Goal: Task Accomplishment & Management: Manage account settings

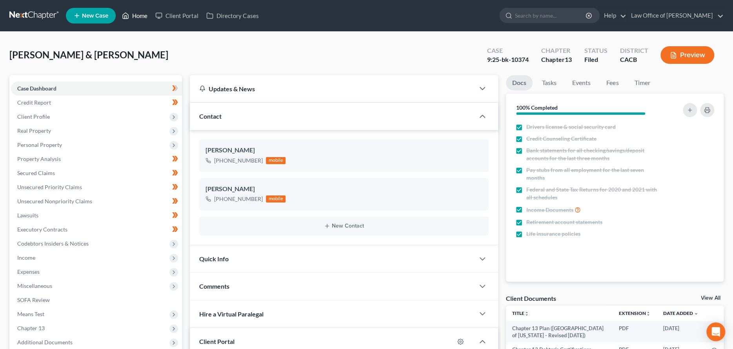
click at [139, 9] on link "Home" at bounding box center [134, 16] width 33 height 14
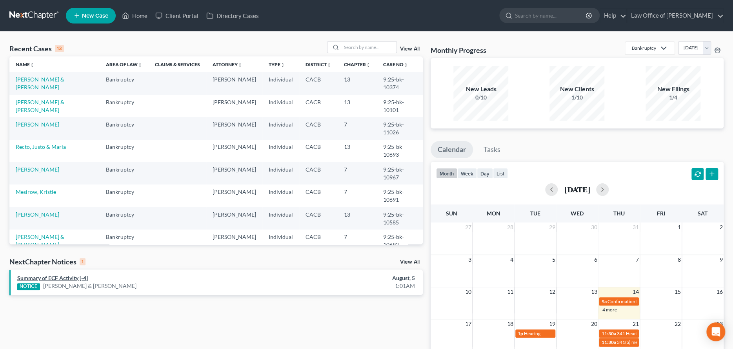
click at [63, 280] on link "Summary of ECF Activity [-4]" at bounding box center [52, 278] width 71 height 7
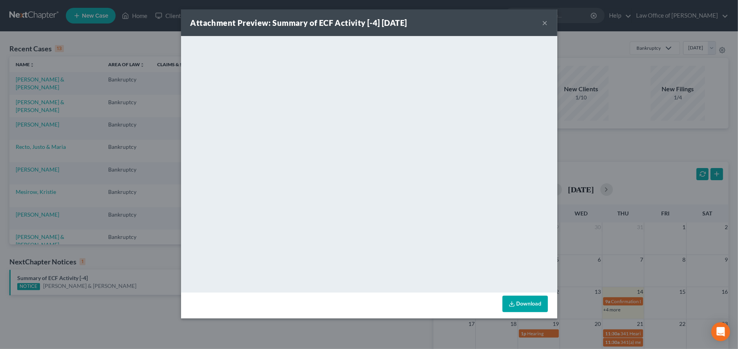
click at [543, 22] on button "×" at bounding box center [545, 22] width 5 height 9
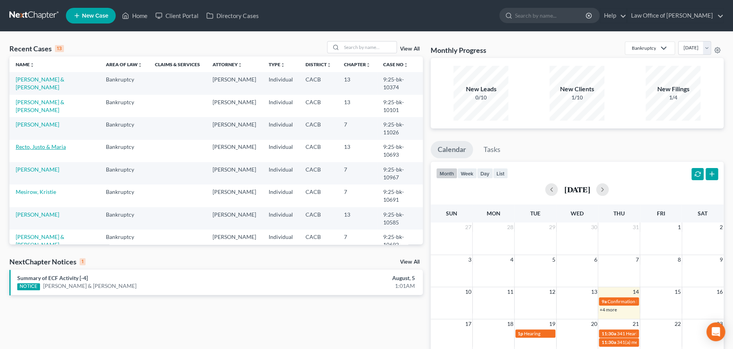
click at [46, 144] on link "Recto, Justo & Maria" at bounding box center [41, 147] width 50 height 7
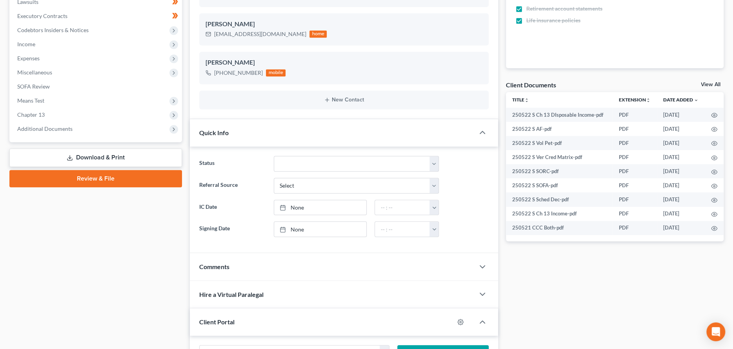
scroll to position [235, 0]
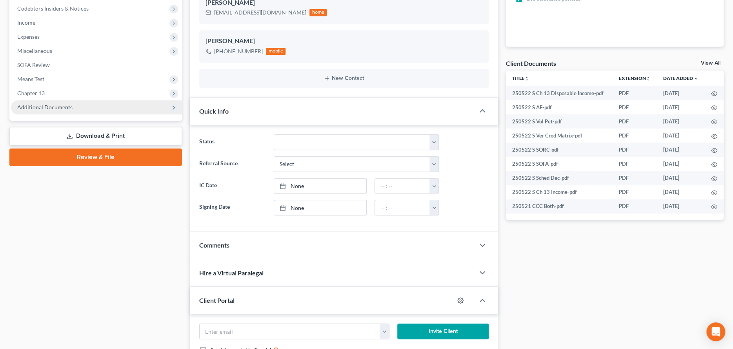
click at [41, 106] on span "Additional Documents" at bounding box center [44, 107] width 55 height 7
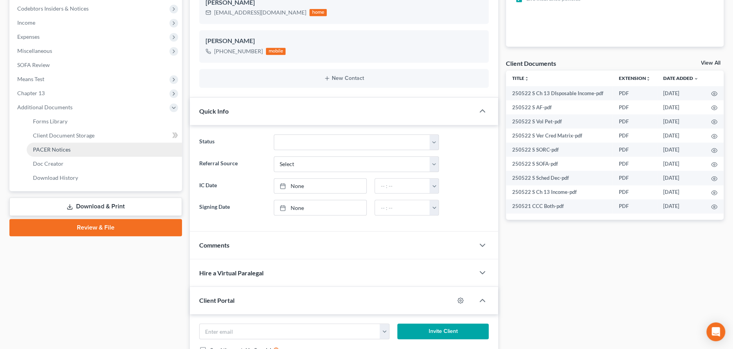
click at [56, 150] on span "PACER Notices" at bounding box center [52, 149] width 38 height 7
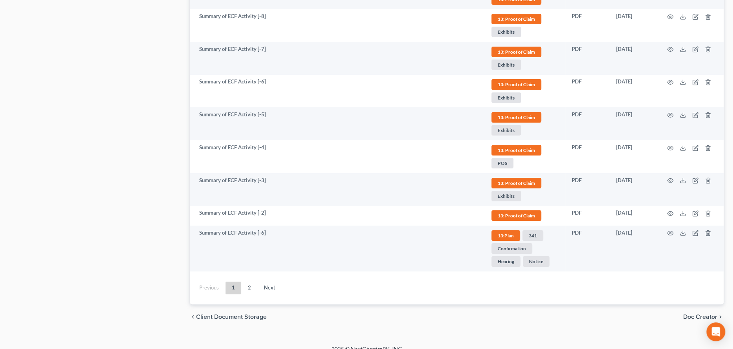
scroll to position [1928, 0]
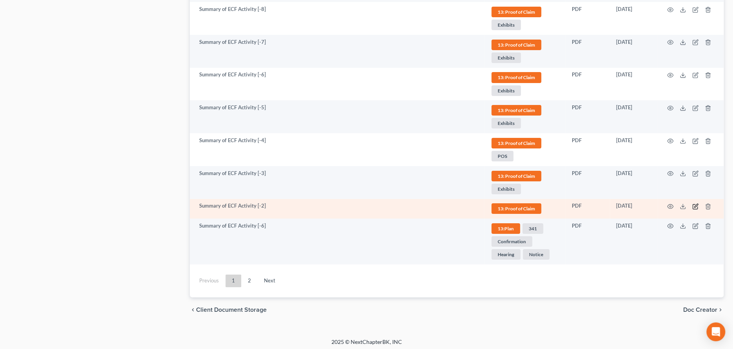
click at [695, 205] on icon "button" at bounding box center [695, 207] width 6 height 6
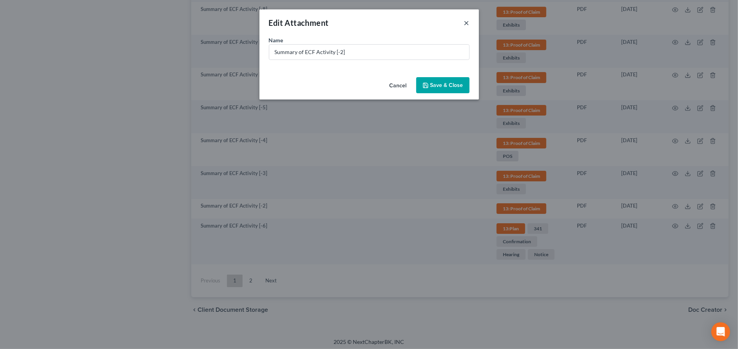
click at [469, 23] on button "×" at bounding box center [466, 22] width 5 height 9
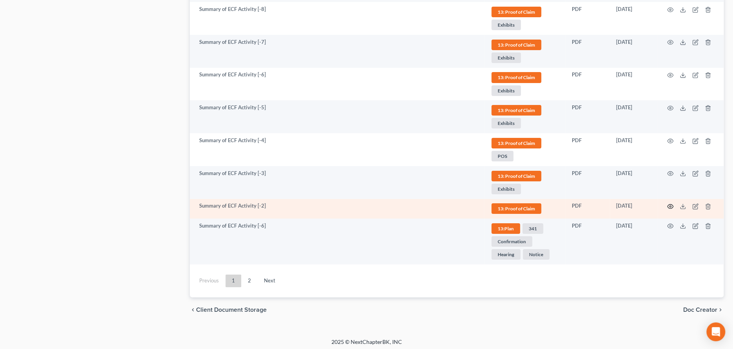
click at [671, 204] on icon "button" at bounding box center [670, 207] width 6 height 6
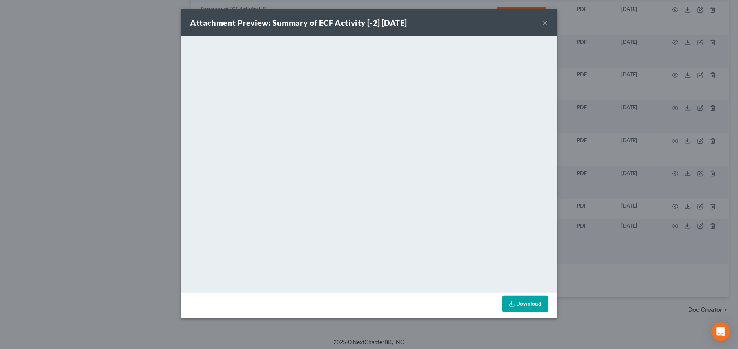
click at [545, 23] on button "×" at bounding box center [545, 22] width 5 height 9
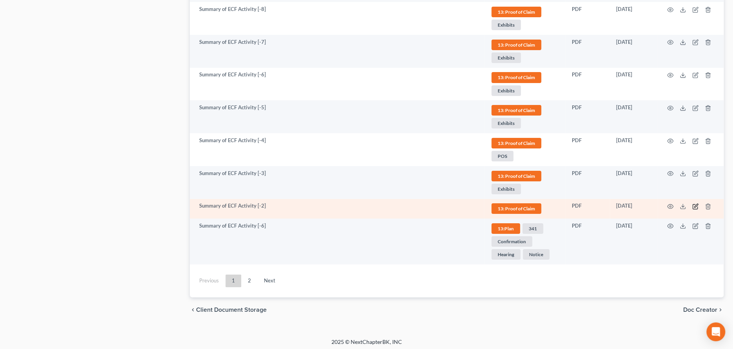
click at [694, 205] on icon "button" at bounding box center [695, 207] width 6 height 6
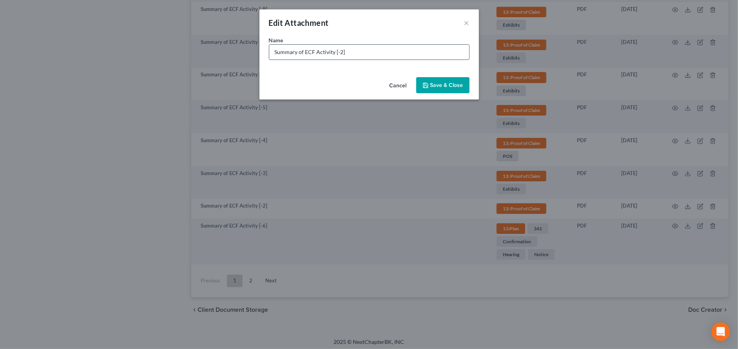
click at [357, 53] on input "Summary of ECF Activity [-2]" at bounding box center [369, 52] width 200 height 15
drag, startPoint x: 357, startPoint y: 57, endPoint x: 249, endPoint y: 53, distance: 108.3
click at [249, 53] on div "Edit Attachment × Name * Summary of ECF Activity [-2] Cancel Save & Close" at bounding box center [369, 174] width 738 height 349
type input "POC#1 MidFirst Bank 7673 $404,560.34"
drag, startPoint x: 441, startPoint y: 84, endPoint x: 447, endPoint y: 103, distance: 19.3
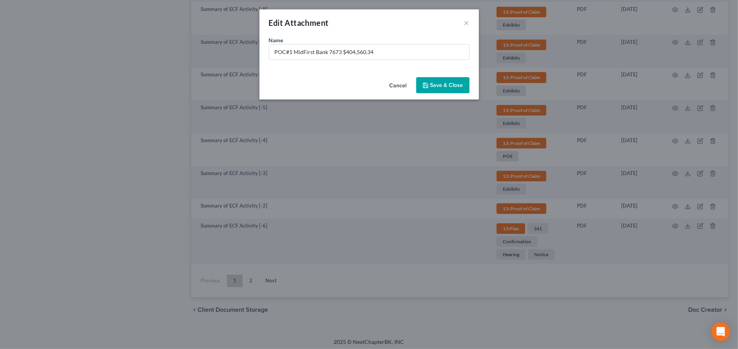
click at [441, 85] on span "Save & Close" at bounding box center [447, 85] width 33 height 7
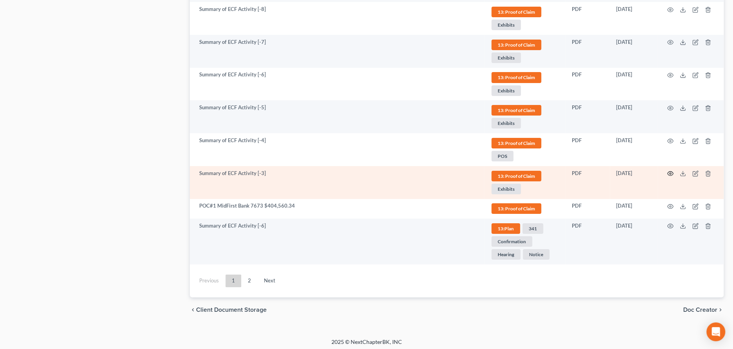
click at [672, 172] on icon "button" at bounding box center [670, 174] width 6 height 4
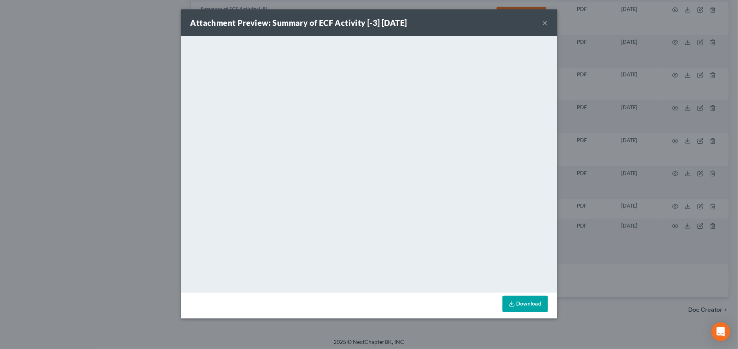
click at [542, 21] on div "Attachment Preview: Summary of ECF Activity [-3] [DATE] ×" at bounding box center [369, 22] width 376 height 27
click at [544, 22] on button "×" at bounding box center [545, 22] width 5 height 9
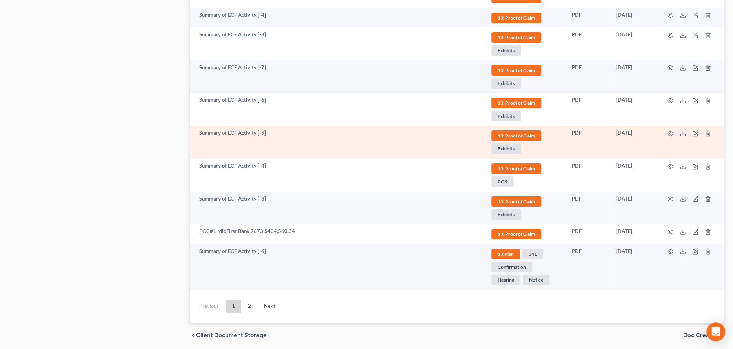
scroll to position [1888, 0]
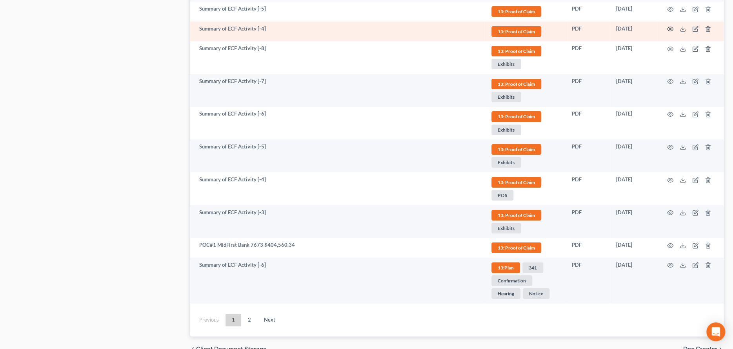
click at [668, 27] on icon "button" at bounding box center [670, 29] width 6 height 4
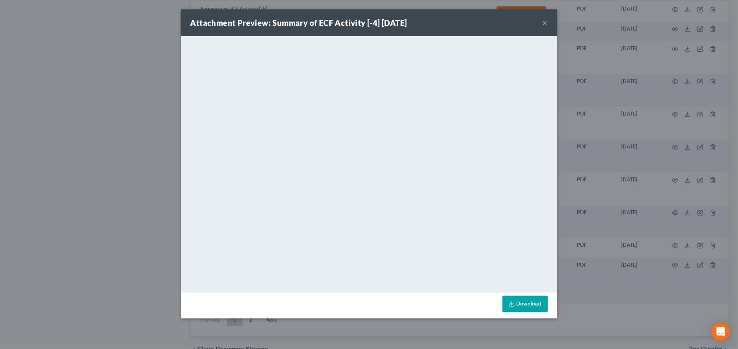
click at [545, 22] on button "×" at bounding box center [545, 22] width 5 height 9
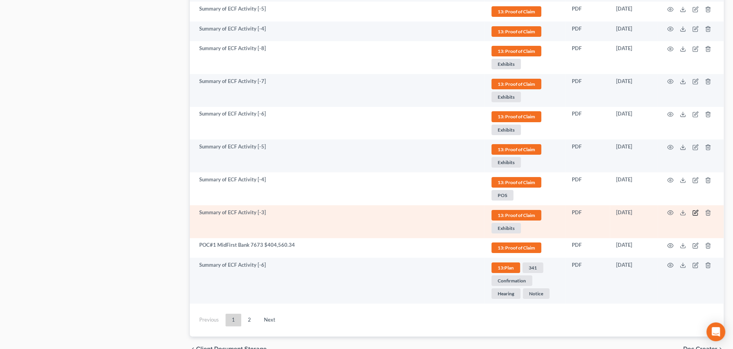
click at [695, 210] on icon "button" at bounding box center [695, 213] width 6 height 6
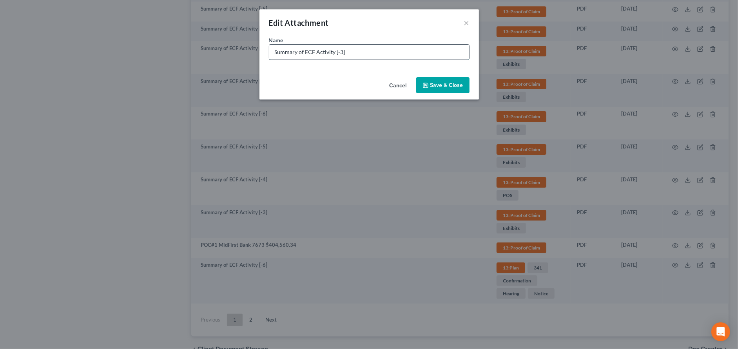
click at [320, 50] on input "Summary of ECF Activity [-3]" at bounding box center [369, 52] width 200 height 15
click at [315, 53] on input "Summary of ECF Activity [-3]" at bounding box center [369, 52] width 200 height 15
click at [313, 53] on input "Summary of ECF Activity [-3]" at bounding box center [369, 52] width 200 height 15
click at [311, 53] on input "Summary of ECF Activity [-3]" at bounding box center [369, 52] width 200 height 15
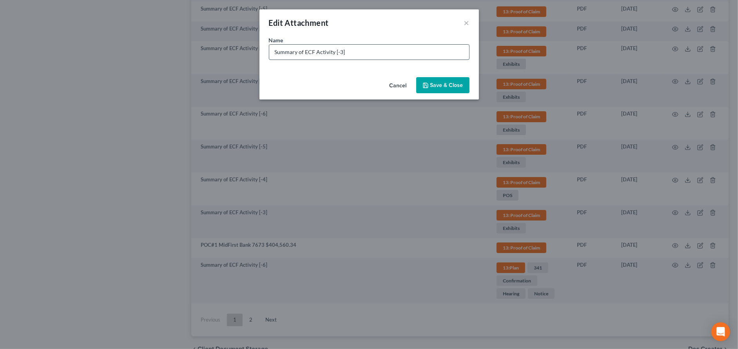
click at [311, 53] on input "Summary of ECF Activity [-3]" at bounding box center [369, 52] width 200 height 15
type input "POC#14 IRS $31,117.97 ($22,496.50 priority)"
click at [432, 90] on button "Save & Close" at bounding box center [442, 85] width 53 height 16
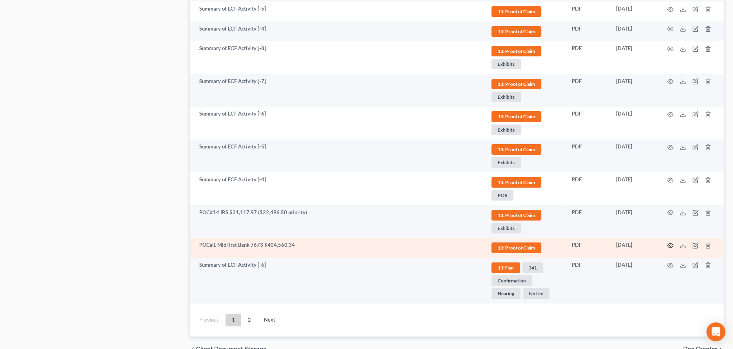
click at [667, 243] on icon "button" at bounding box center [670, 246] width 6 height 6
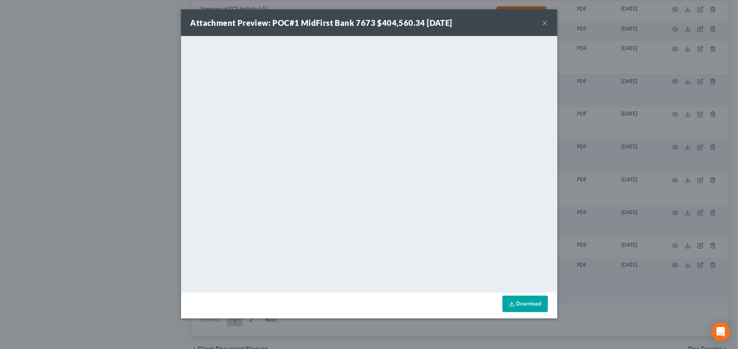
click at [544, 22] on button "×" at bounding box center [545, 22] width 5 height 9
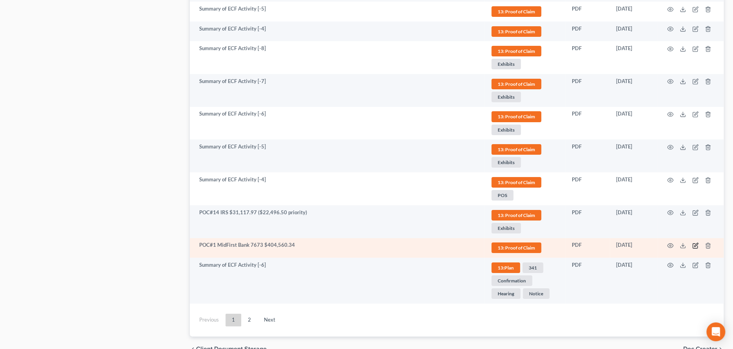
click at [693, 243] on icon "button" at bounding box center [695, 246] width 6 height 6
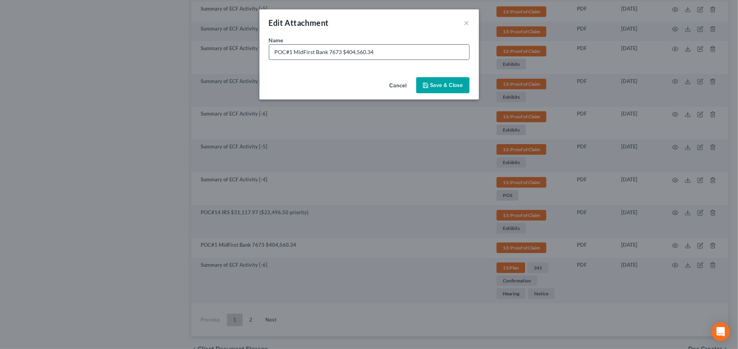
click at [293, 52] on input "POC#1 MidFirst Bank 7673 $404,560.34" at bounding box center [369, 52] width 200 height 15
type input "POC#13 MidFirst Bank 7673 $404,560.34"
click at [451, 80] on button "Save & Close" at bounding box center [442, 85] width 53 height 16
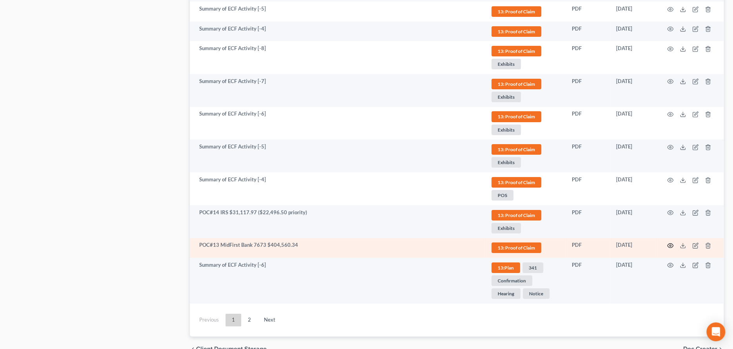
click at [671, 245] on circle "button" at bounding box center [670, 246] width 2 height 2
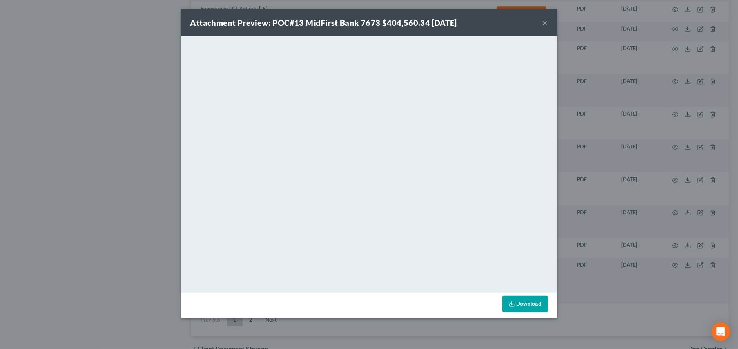
click at [547, 21] on button "×" at bounding box center [545, 22] width 5 height 9
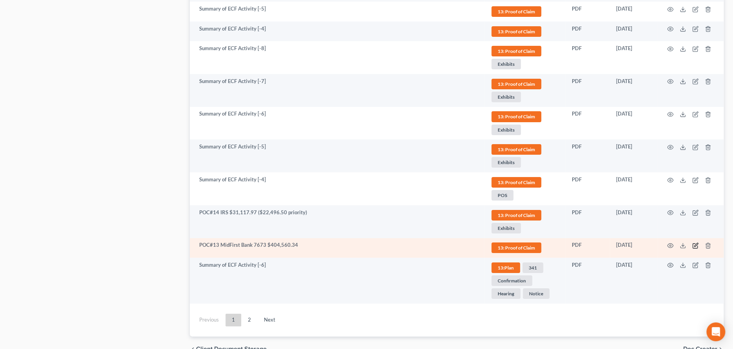
click at [694, 243] on icon "button" at bounding box center [696, 245] width 4 height 4
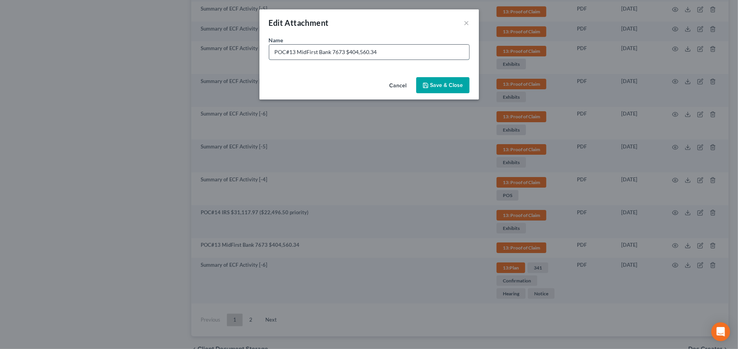
click at [405, 51] on input "POC#13 MidFirst Bank 7673 $404,560.34" at bounding box center [369, 52] width 200 height 15
type input "POC#13 MidFirst Bank 7673 $404,560.34 (arrears $6,533.78)"
click at [449, 86] on span "Save & Close" at bounding box center [447, 85] width 33 height 7
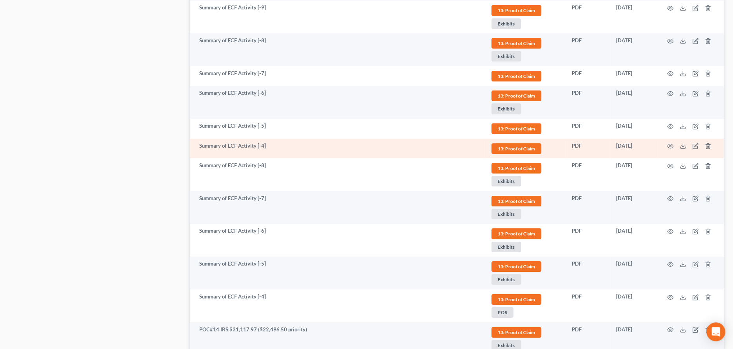
scroll to position [1771, 0]
click at [670, 145] on icon "button" at bounding box center [670, 147] width 6 height 6
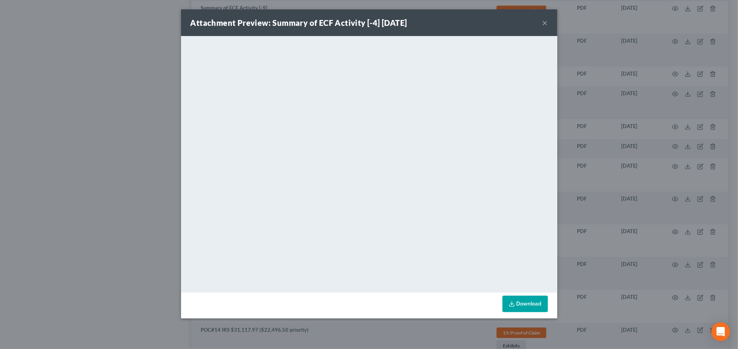
click at [547, 24] on button "×" at bounding box center [545, 22] width 5 height 9
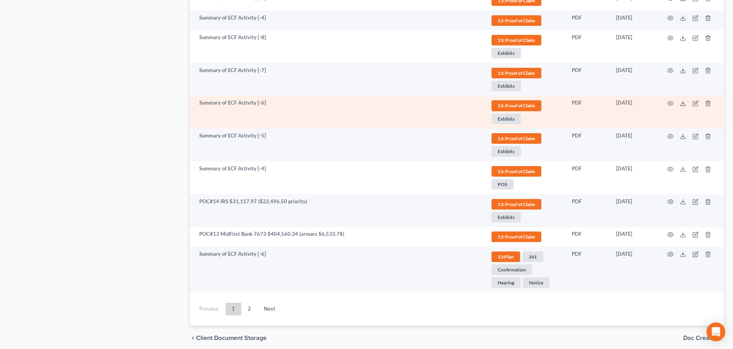
scroll to position [1928, 0]
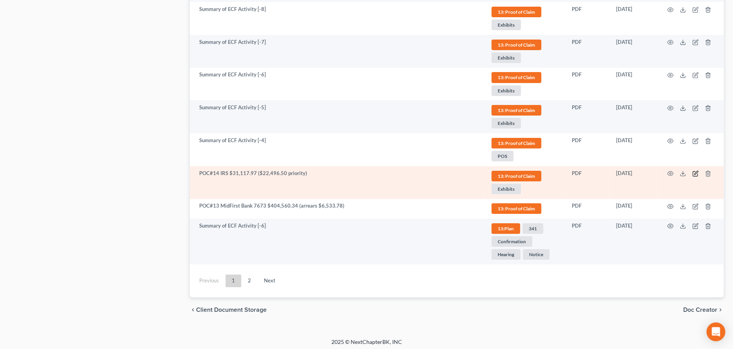
click at [693, 171] on icon "button" at bounding box center [695, 174] width 6 height 6
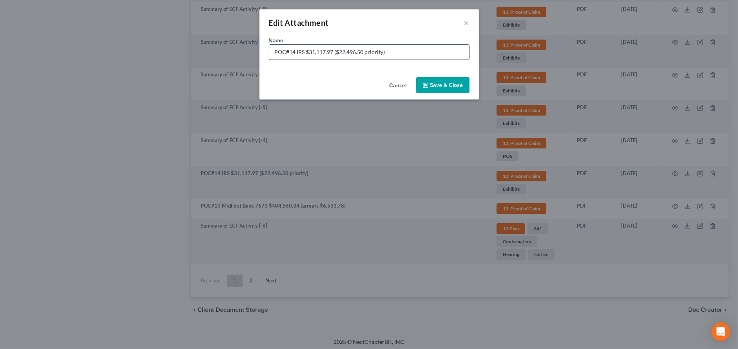
drag, startPoint x: 693, startPoint y: 170, endPoint x: 402, endPoint y: 55, distance: 313.3
click at [403, 59] on input "POC#14 IRS $31,117.97 ($22,496.50 priority)" at bounding box center [369, 52] width 200 height 15
drag, startPoint x: 400, startPoint y: 55, endPoint x: 253, endPoint y: 46, distance: 147.7
click at [253, 46] on div "Edit Attachment × Name * POC#14 IRS $31,117.97 ($22,496.50 priority) Cancel Sav…" at bounding box center [369, 174] width 738 height 349
type input "POC 13 Exhibits"
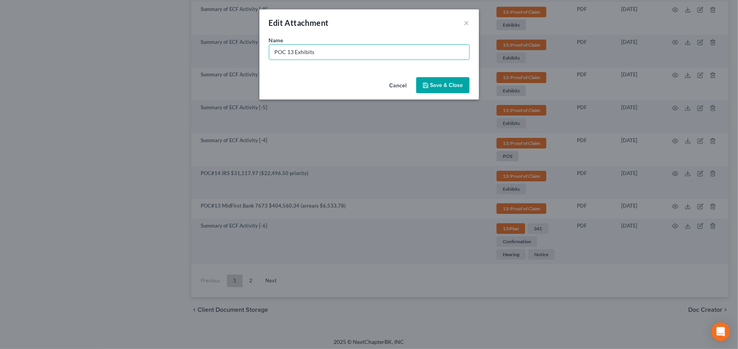
click at [431, 86] on span "Save & Close" at bounding box center [447, 85] width 33 height 7
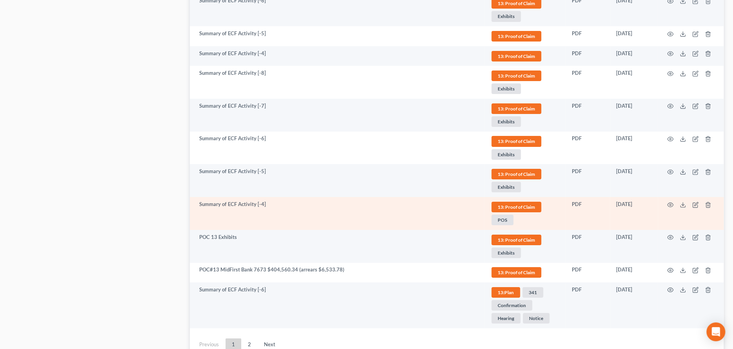
scroll to position [1849, 0]
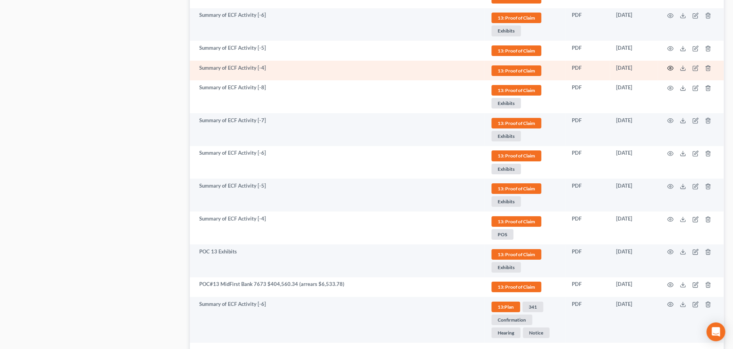
click at [669, 65] on icon "button" at bounding box center [670, 68] width 6 height 6
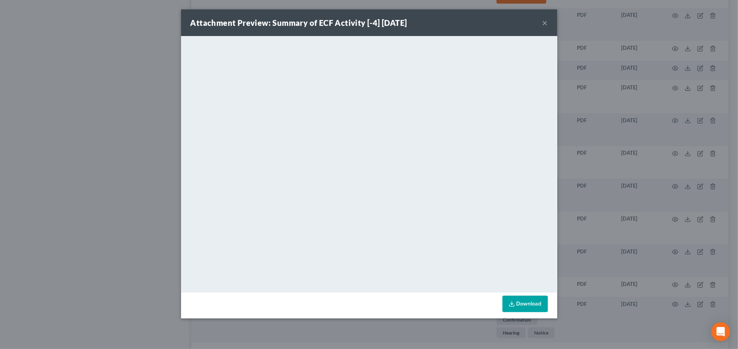
click at [544, 23] on button "×" at bounding box center [545, 22] width 5 height 9
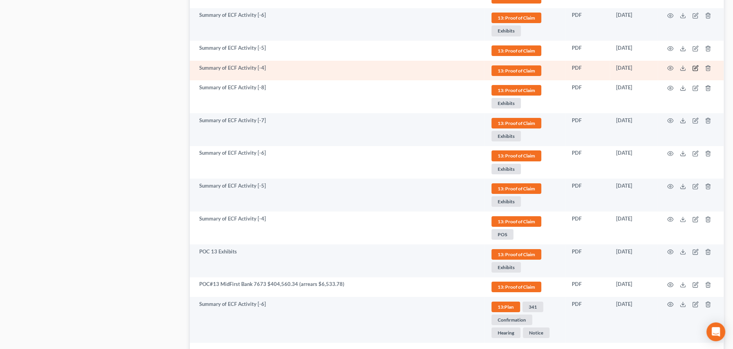
click at [694, 66] on icon "button" at bounding box center [696, 67] width 4 height 4
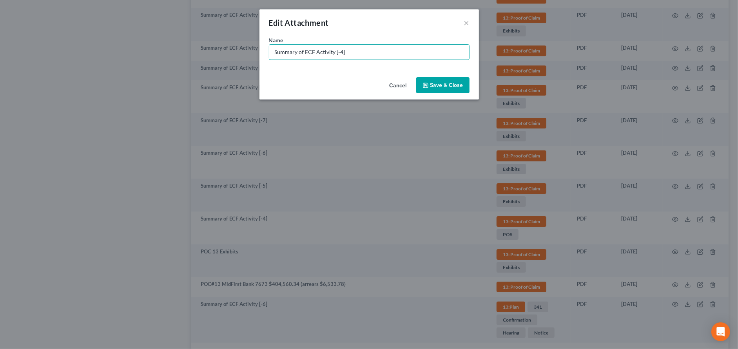
drag, startPoint x: 356, startPoint y: 50, endPoint x: 252, endPoint y: 51, distance: 104.7
click at [254, 48] on div "Edit Attachment × Name * Summary of ECF Activity [-4] Cancel Save & Close" at bounding box center [369, 174] width 738 height 349
paste input "POC#14 IRS $31,117.97 ($22,496.50 priority)"
type input "POC#14 IRS $31,117.97 ($22,496.50 priority)"
click at [436, 84] on span "Save & Close" at bounding box center [447, 85] width 33 height 7
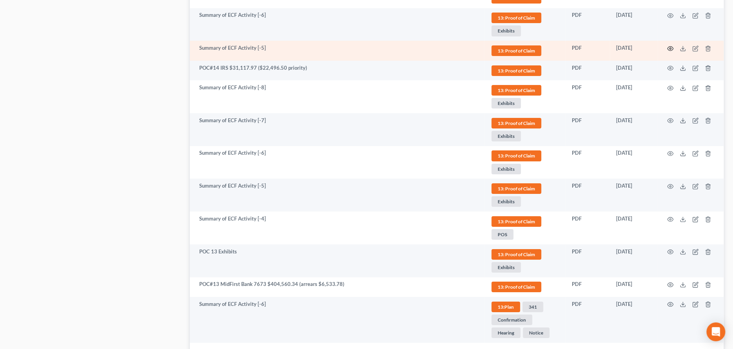
click at [670, 45] on icon "button" at bounding box center [670, 48] width 6 height 6
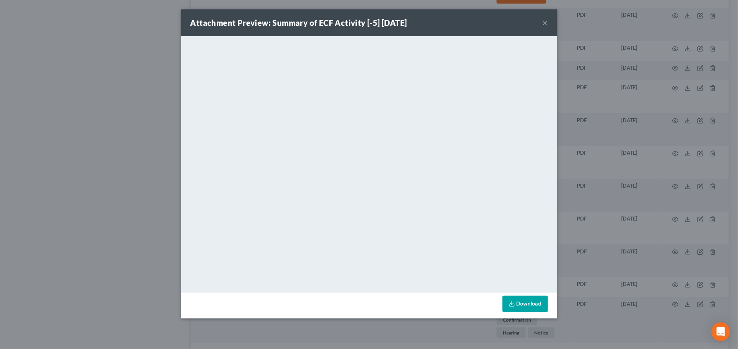
click at [544, 23] on button "×" at bounding box center [545, 22] width 5 height 9
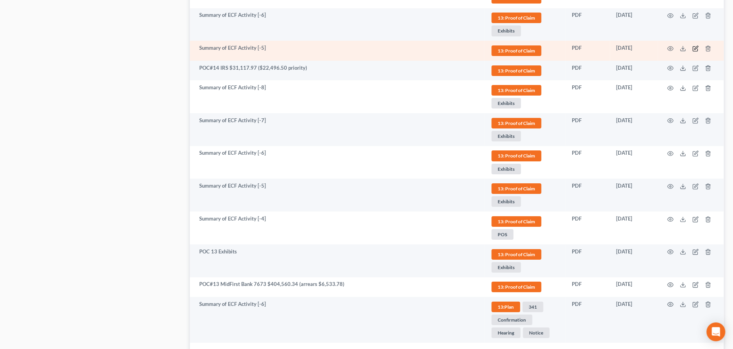
click at [693, 45] on icon "button" at bounding box center [695, 48] width 6 height 6
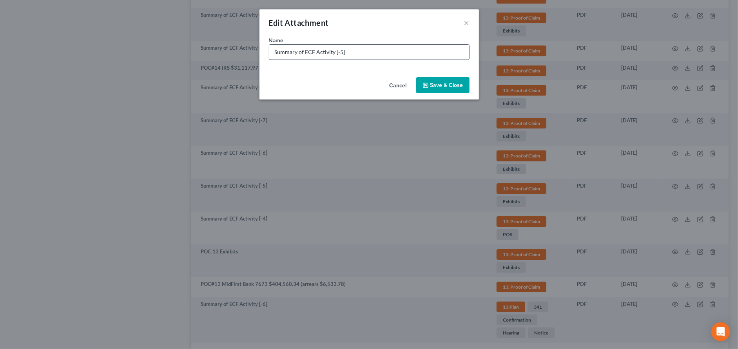
click at [376, 49] on input "Summary of ECF Activity [-5]" at bounding box center [369, 52] width 200 height 15
type input "POC#15 OneMail Financial 8614 $3,596.01"
click at [431, 84] on button "Save & Close" at bounding box center [442, 85] width 53 height 16
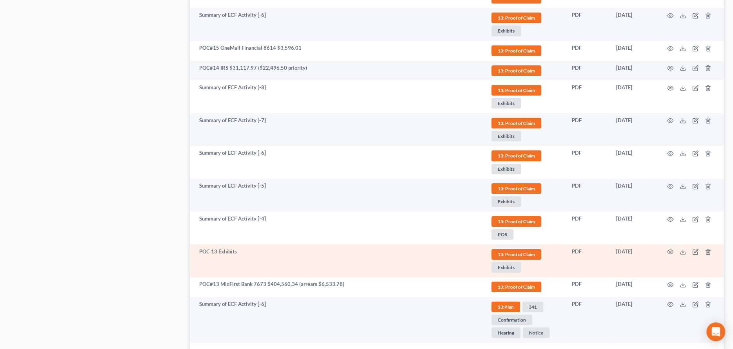
scroll to position [1928, 0]
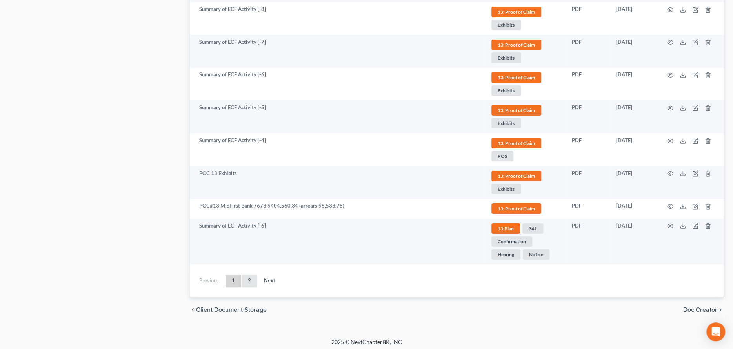
click at [249, 276] on link "2" at bounding box center [250, 281] width 16 height 13
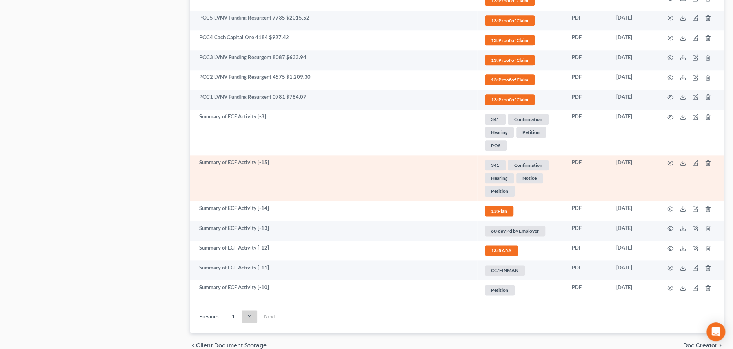
scroll to position [582, 0]
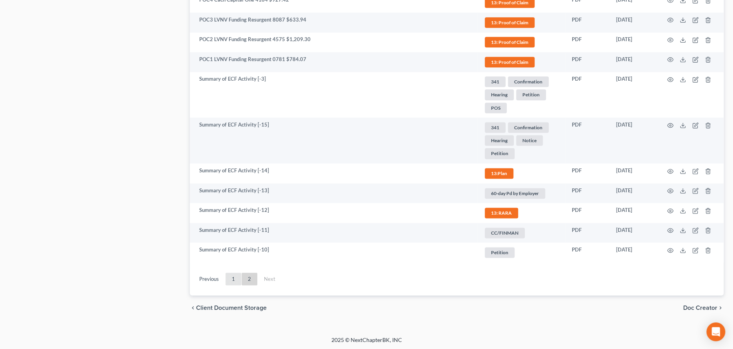
click at [233, 277] on link "1" at bounding box center [233, 279] width 16 height 13
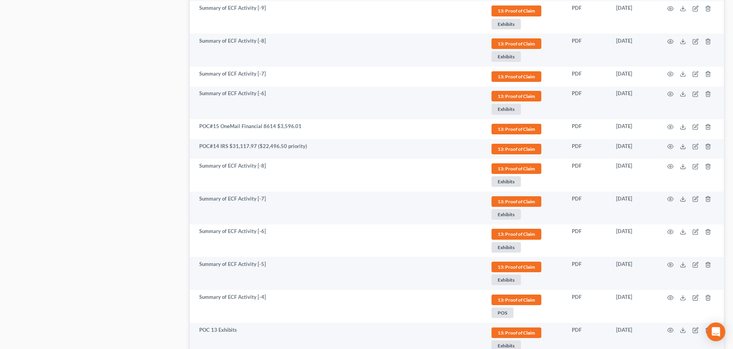
scroll to position [1928, 0]
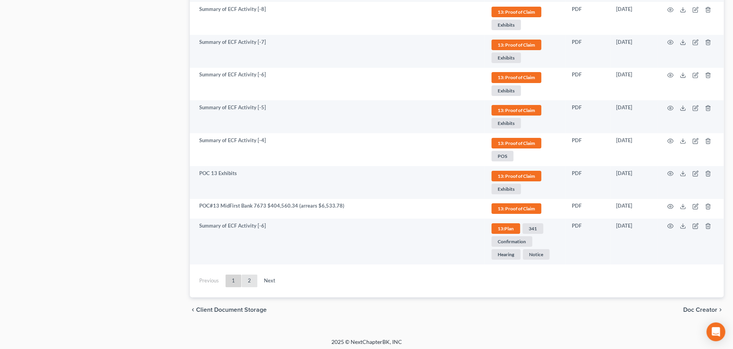
click at [253, 275] on link "2" at bounding box center [250, 281] width 16 height 13
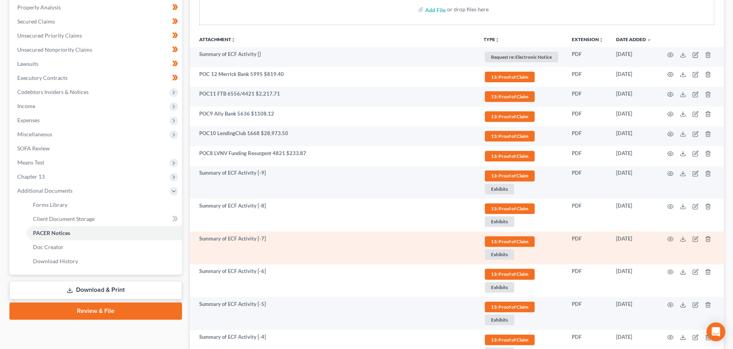
scroll to position [150, 0]
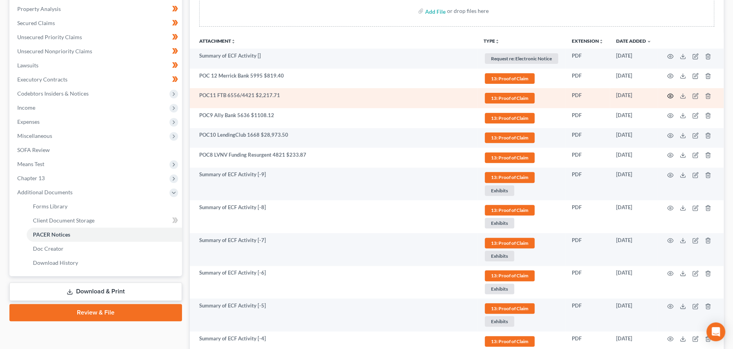
click at [673, 93] on icon "button" at bounding box center [670, 96] width 6 height 6
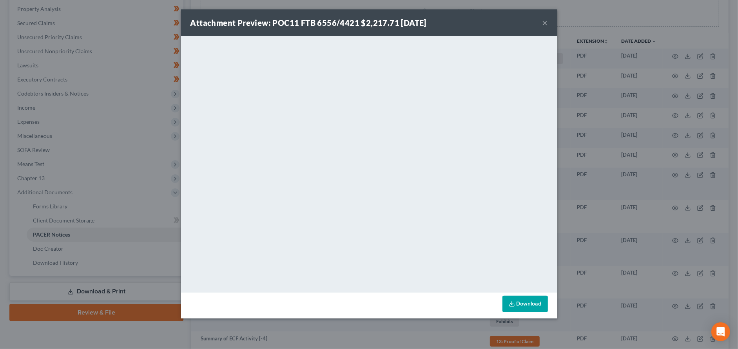
click at [545, 22] on button "×" at bounding box center [545, 22] width 5 height 9
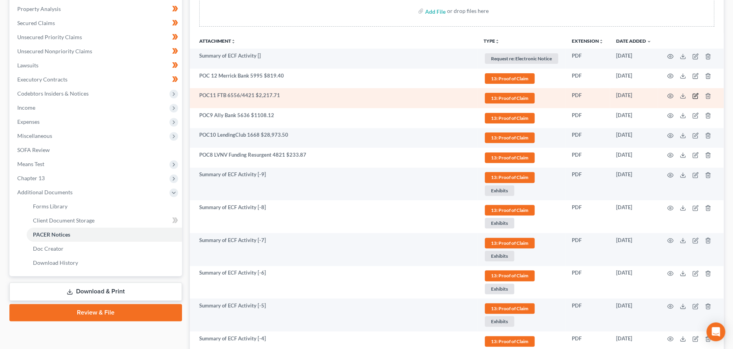
click at [697, 93] on icon "button" at bounding box center [695, 96] width 6 height 6
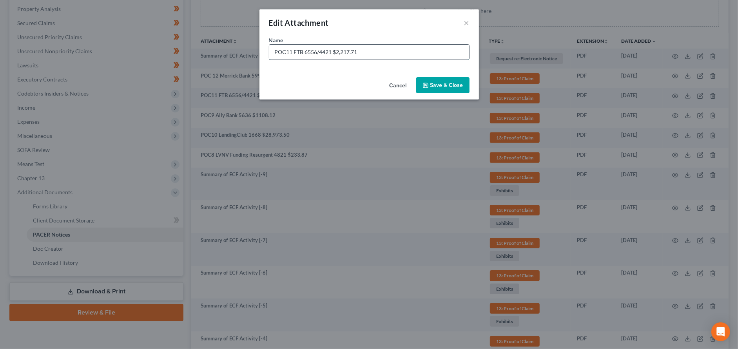
click at [377, 51] on input "POC11 FTB 6556/4421 $2,217.71" at bounding box center [369, 52] width 200 height 15
type input "POC11 FTB 6556/4421 $2,217.71 ($1,797.28 priority)"
click at [419, 83] on button "Save & Close" at bounding box center [442, 85] width 53 height 16
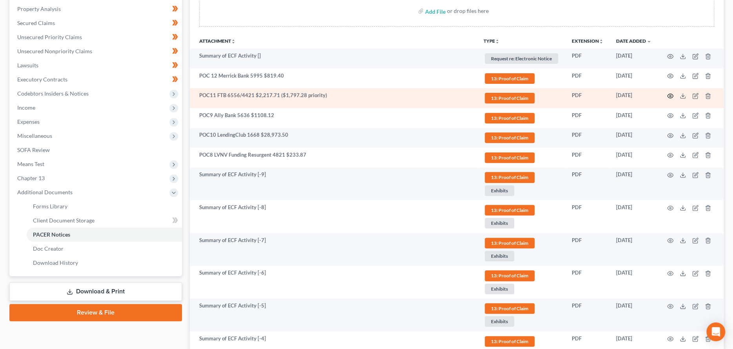
click at [671, 95] on icon "button" at bounding box center [670, 96] width 6 height 6
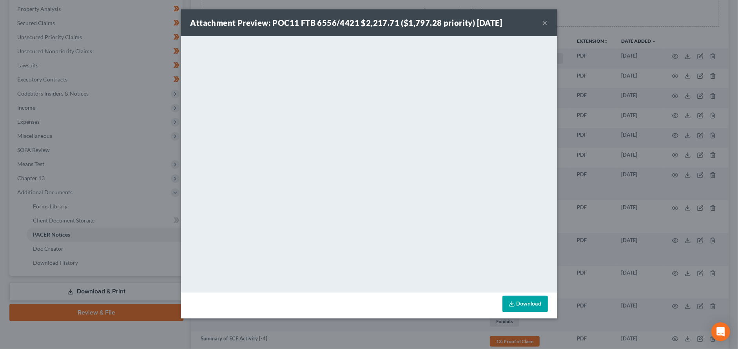
click at [547, 22] on button "×" at bounding box center [545, 22] width 5 height 9
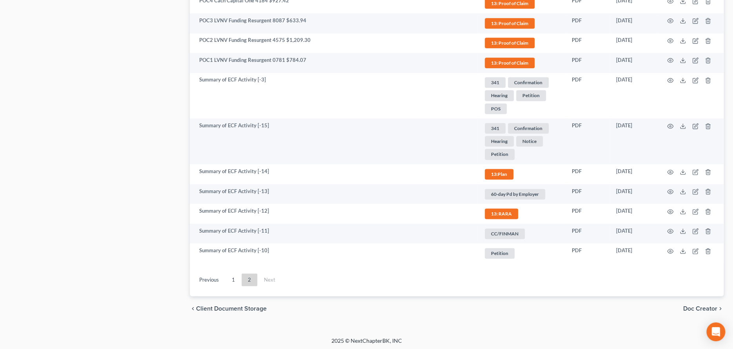
scroll to position [582, 0]
click at [237, 281] on link "1" at bounding box center [233, 279] width 16 height 13
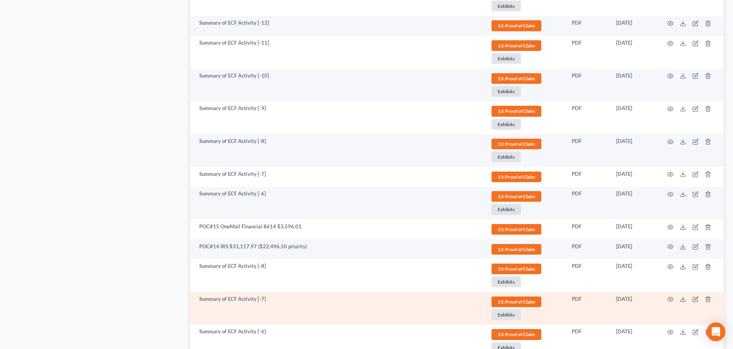
scroll to position [1679, 0]
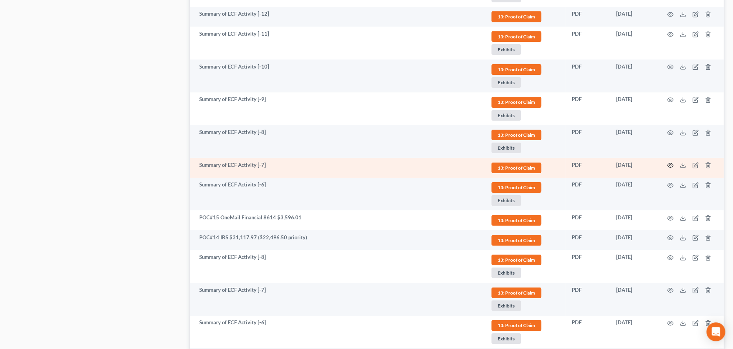
click at [667, 163] on icon "button" at bounding box center [670, 165] width 6 height 6
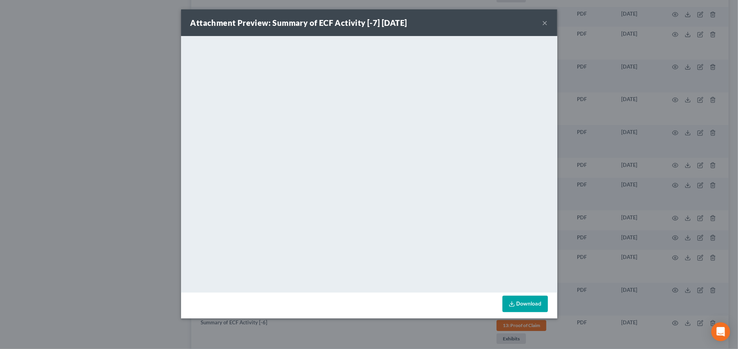
click at [548, 23] on button "×" at bounding box center [545, 22] width 5 height 9
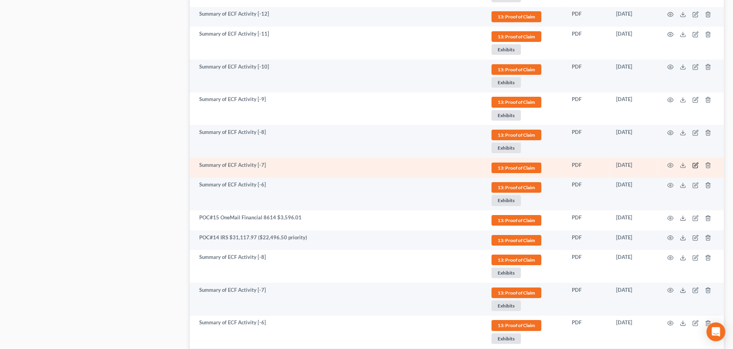
click at [695, 164] on icon "button" at bounding box center [695, 165] width 6 height 6
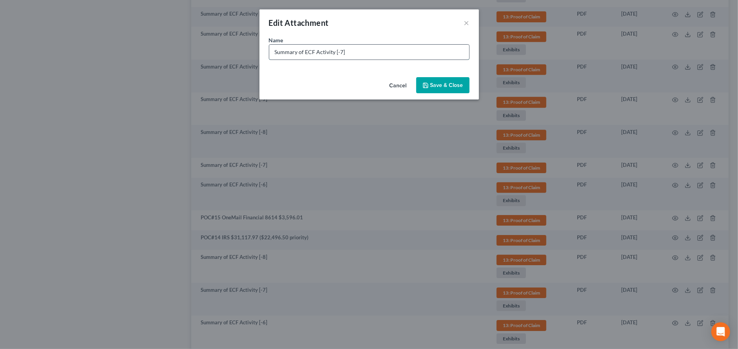
click at [353, 55] on input "Summary of ECF Activity [-7]" at bounding box center [369, 52] width 200 height 15
click at [351, 54] on input "Summary of ECF Activity [-7]" at bounding box center [369, 52] width 200 height 15
type input "POC#16 PRA (Crate&Barrel) 2768 $3,603.16"
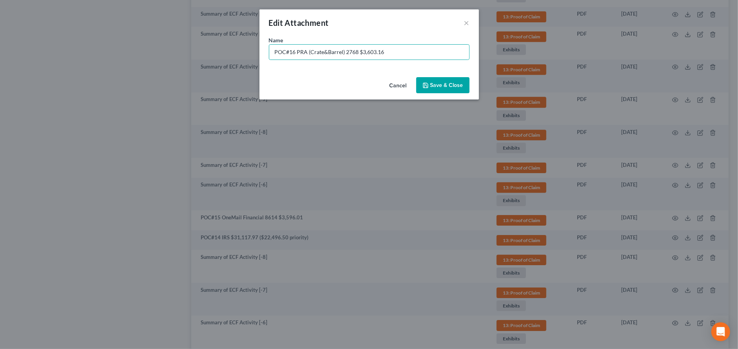
click at [438, 80] on button "Save & Close" at bounding box center [442, 85] width 53 height 16
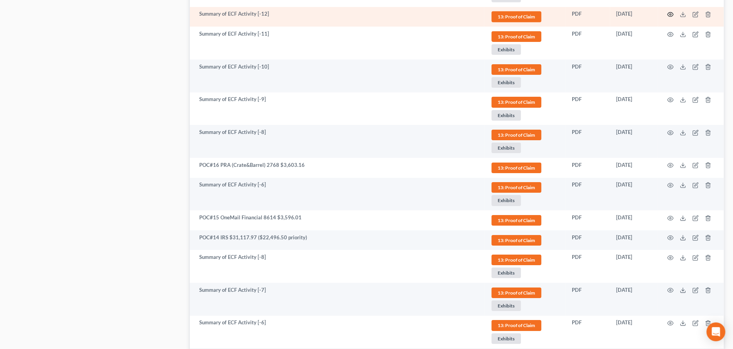
click at [668, 13] on icon "button" at bounding box center [670, 15] width 6 height 4
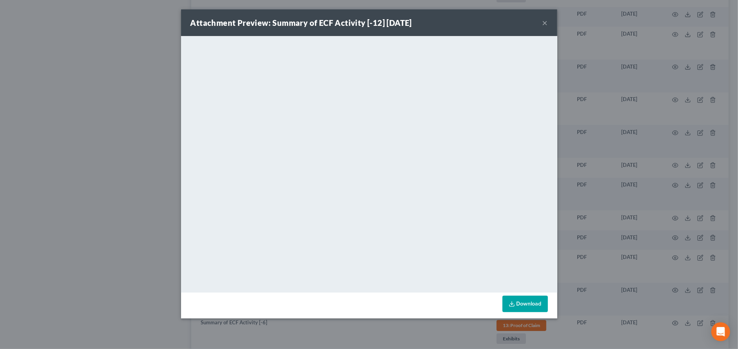
click at [542, 25] on div "Attachment Preview: Summary of ECF Activity [-12] [DATE] ×" at bounding box center [369, 22] width 376 height 27
drag, startPoint x: 543, startPoint y: 20, endPoint x: 591, endPoint y: 29, distance: 48.3
click at [543, 20] on button "×" at bounding box center [545, 22] width 5 height 9
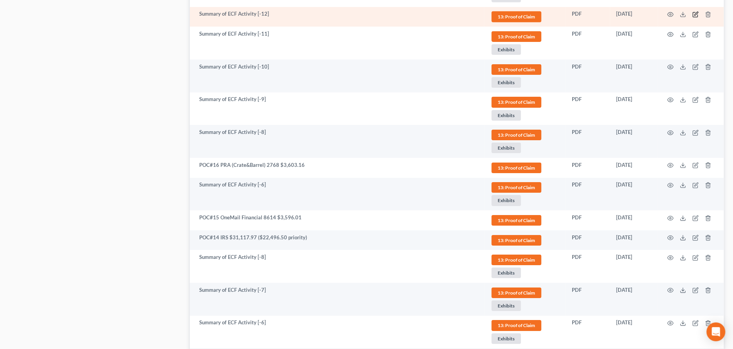
click at [694, 11] on icon "button" at bounding box center [695, 14] width 6 height 6
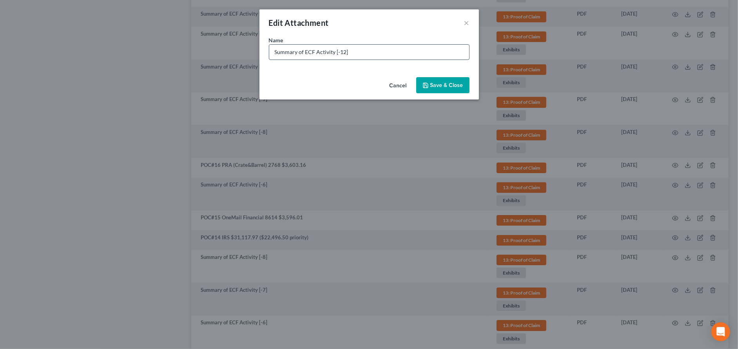
click at [415, 53] on input "Summary of ECF Activity [-12]" at bounding box center [369, 52] width 200 height 15
type input "POC #17 PRA (Crate&Barrel) 4955 $7,698.90"
click at [427, 86] on polyline "button" at bounding box center [425, 86] width 3 height 2
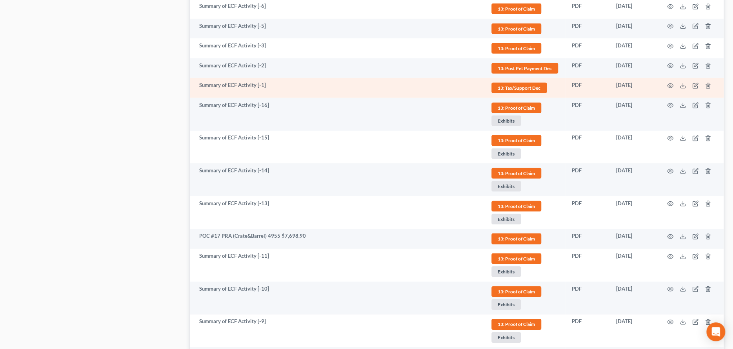
scroll to position [1444, 0]
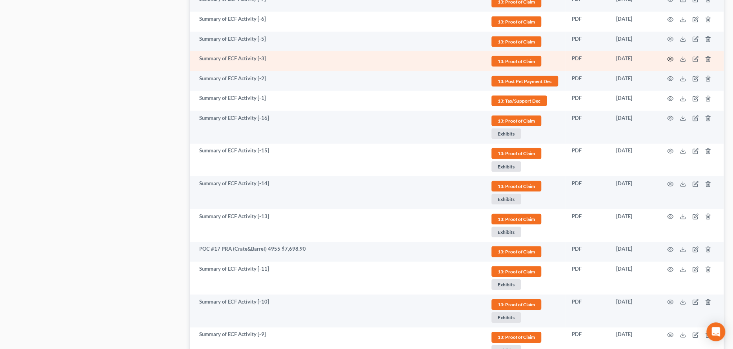
click at [670, 57] on icon "button" at bounding box center [670, 59] width 6 height 6
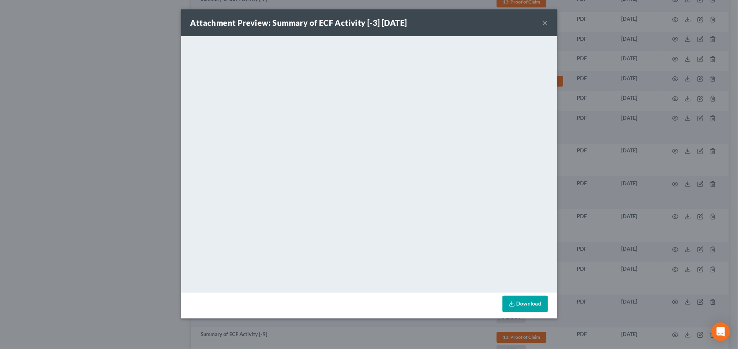
click at [547, 20] on button "×" at bounding box center [545, 22] width 5 height 9
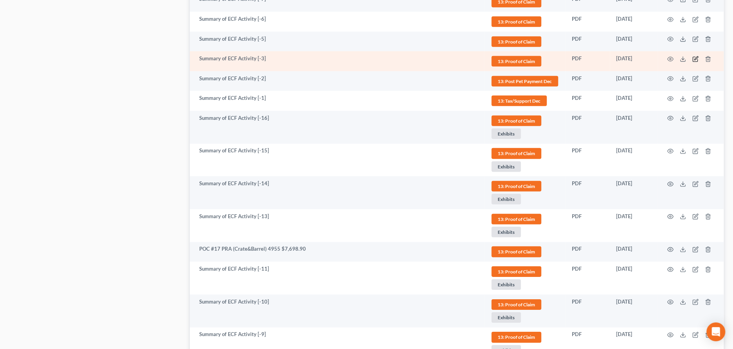
click at [695, 56] on icon "button" at bounding box center [695, 59] width 6 height 6
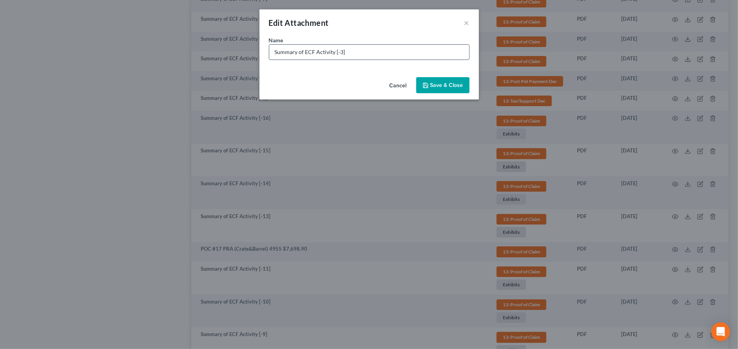
click at [313, 55] on input "Summary of ECF Activity [-3]" at bounding box center [369, 52] width 200 height 15
type input "POC#18 Atlas Acquisitions (Net Credit Jx) 4855 $4,772.72"
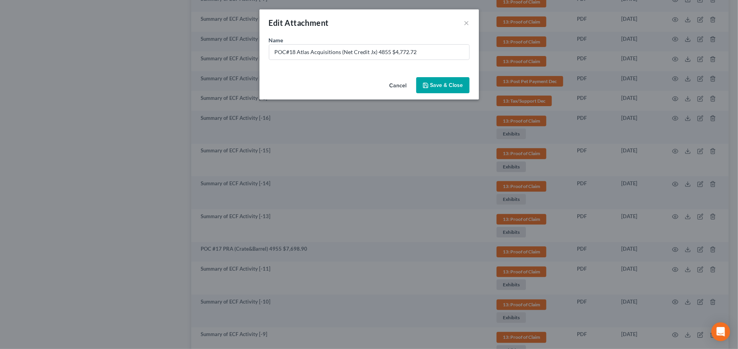
click at [429, 84] on icon "button" at bounding box center [426, 85] width 6 height 6
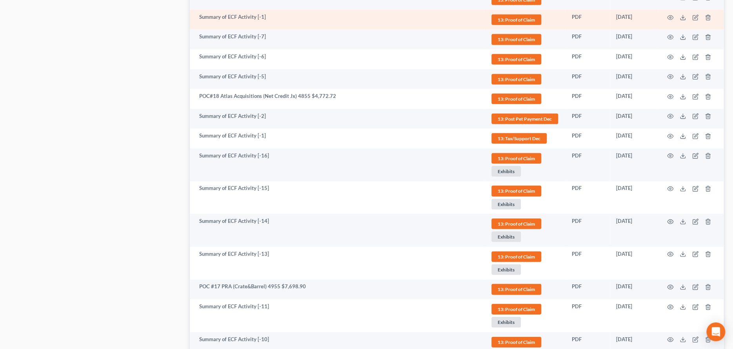
scroll to position [1327, 0]
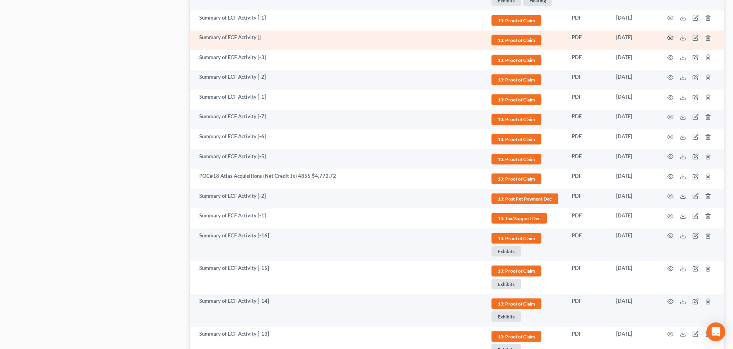
click at [669, 36] on icon "button" at bounding box center [670, 38] width 6 height 4
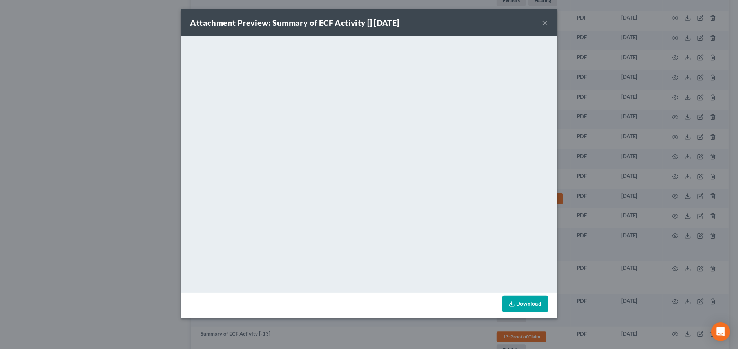
click at [545, 24] on button "×" at bounding box center [545, 22] width 5 height 9
